Goal: Use online tool/utility: Utilize a website feature to perform a specific function

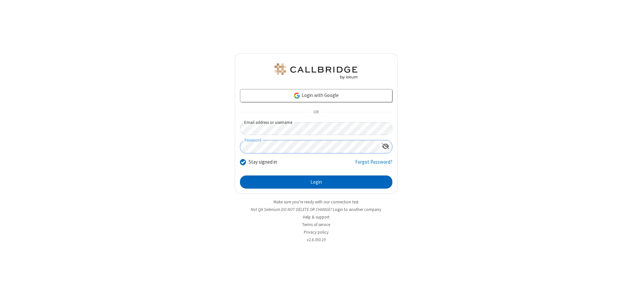
click at [316, 182] on button "Login" at bounding box center [316, 182] width 152 height 13
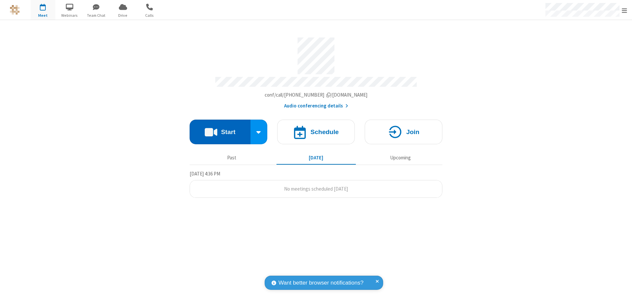
click at [220, 129] on button "Start" at bounding box center [219, 132] width 61 height 25
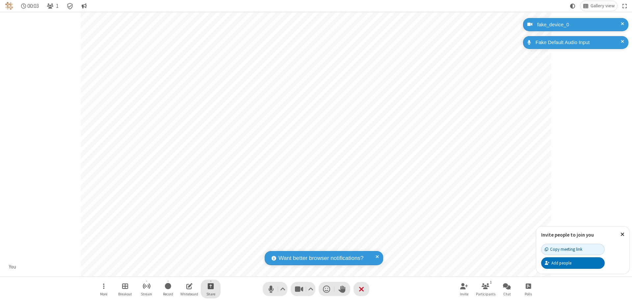
click at [211, 286] on span "Start sharing" at bounding box center [211, 286] width 6 height 8
click at [184, 259] on span "Present files & media" at bounding box center [184, 259] width 8 height 6
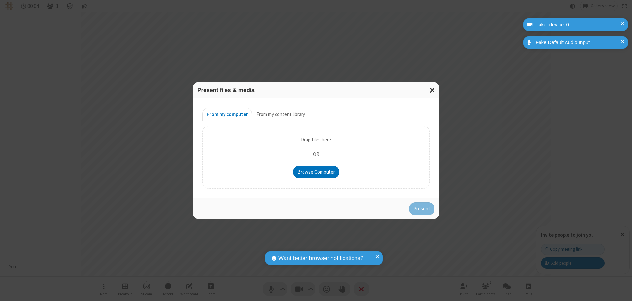
type input "C:\fakepath\doc_test.docx"
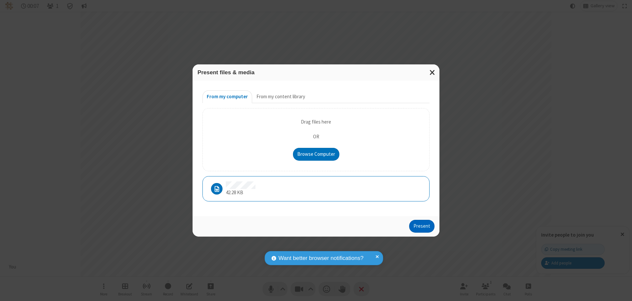
click at [422, 226] on button "Present" at bounding box center [421, 226] width 25 height 13
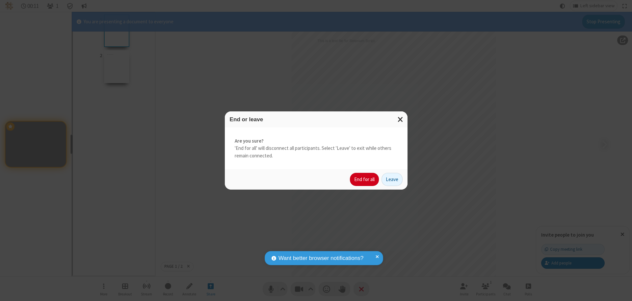
click at [364, 180] on button "End for all" at bounding box center [364, 179] width 29 height 13
